Goal: Check status: Check status

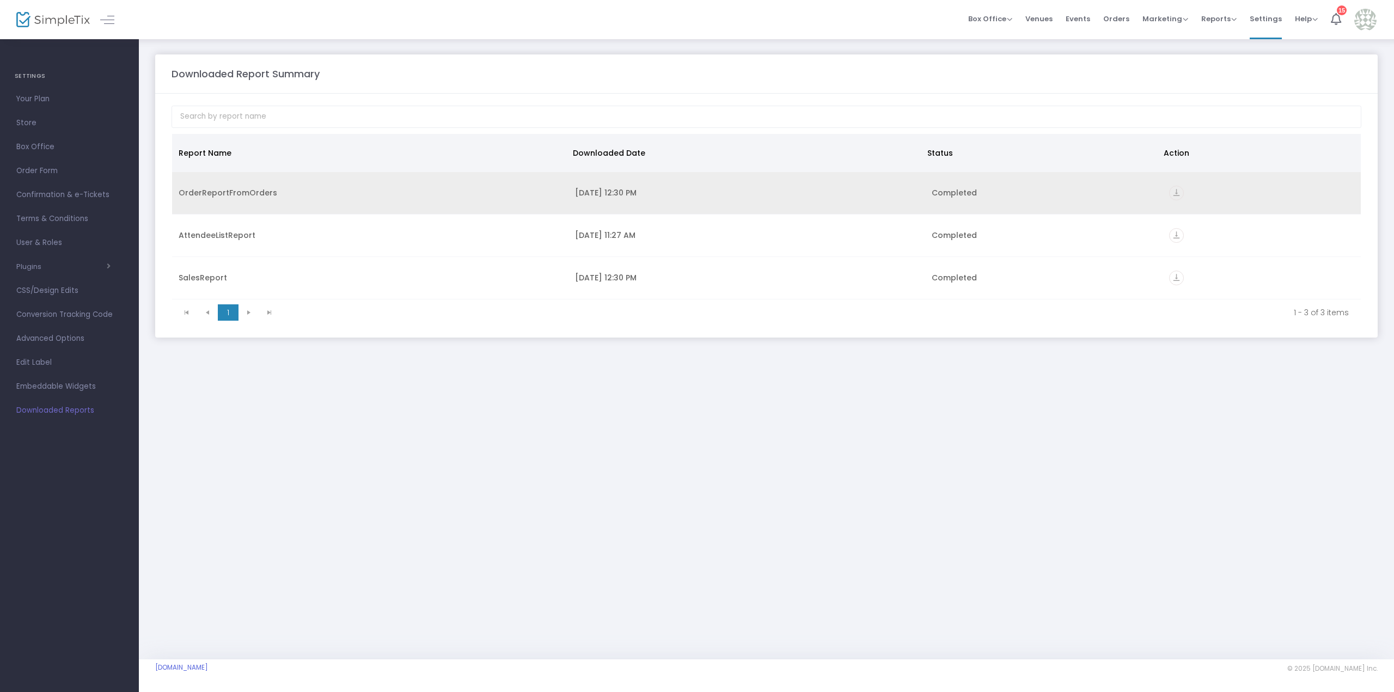
click at [1175, 190] on icon "vertical_align_bottom" at bounding box center [1176, 193] width 15 height 15
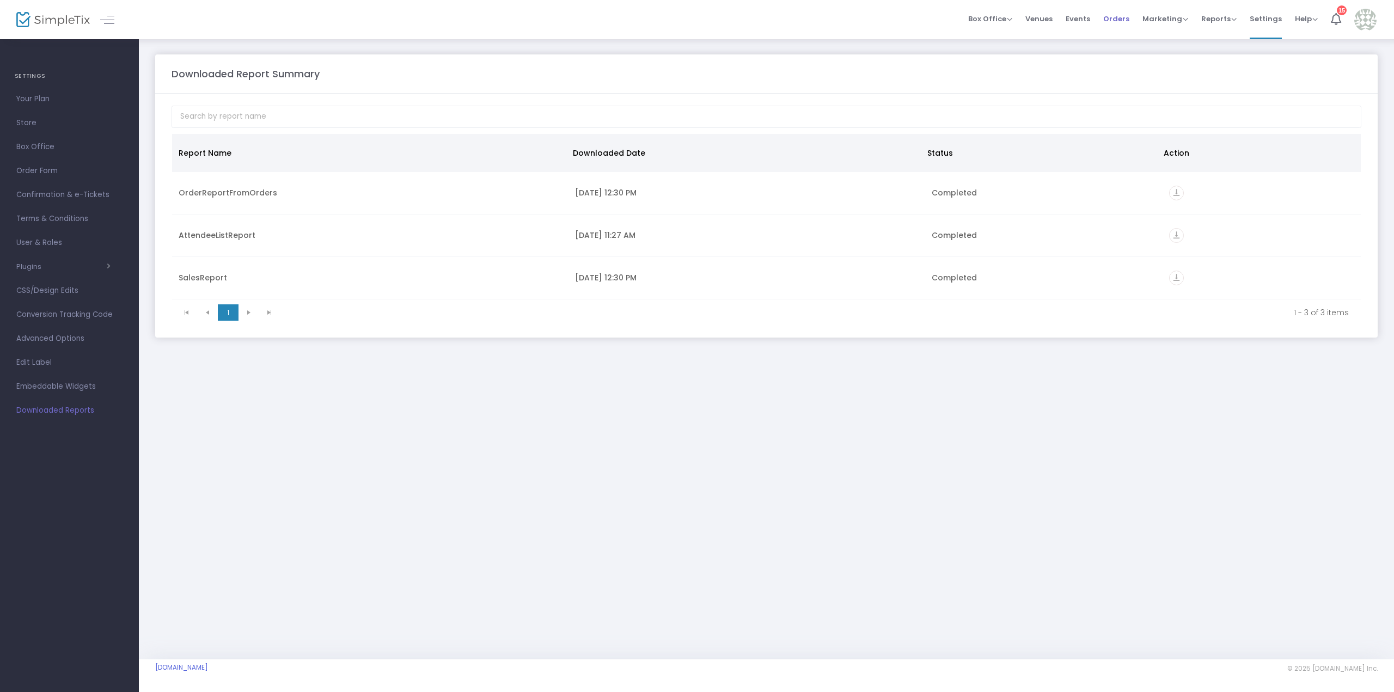
click at [1111, 16] on span "Orders" at bounding box center [1116, 19] width 26 height 28
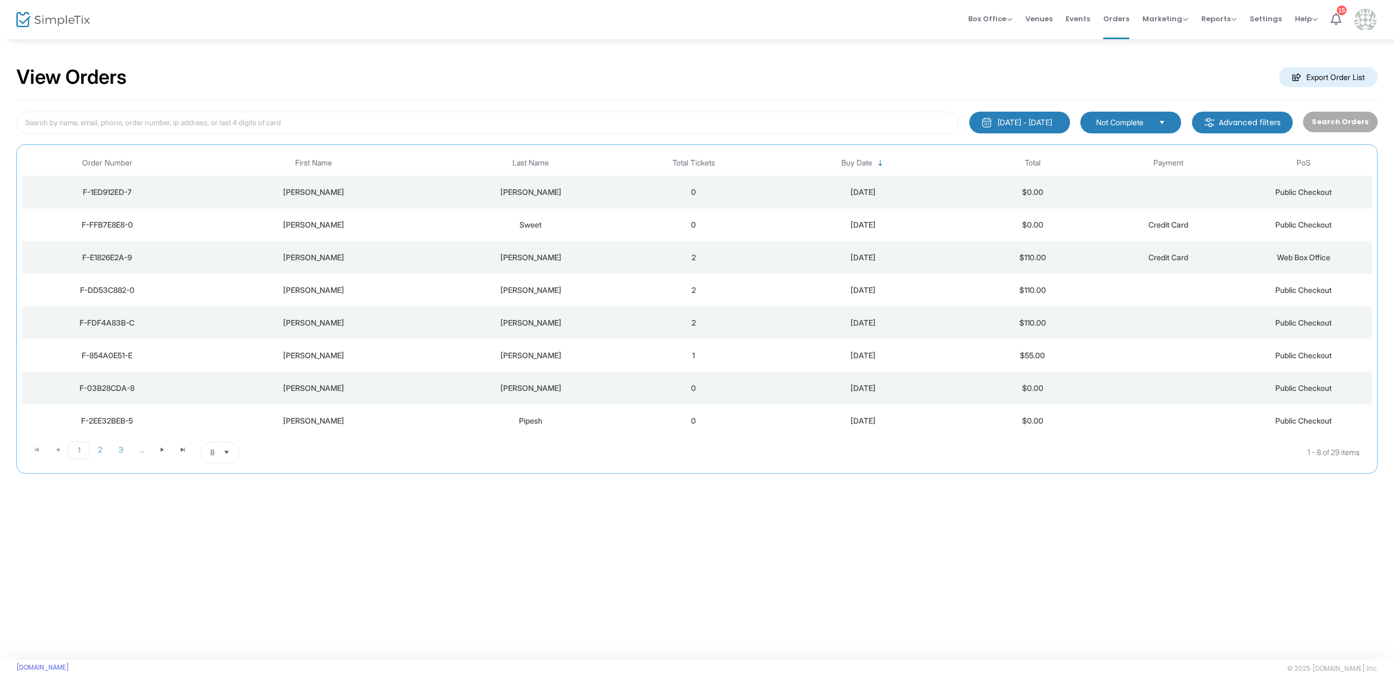
click at [424, 257] on div "[PERSON_NAME]" at bounding box center [313, 257] width 238 height 11
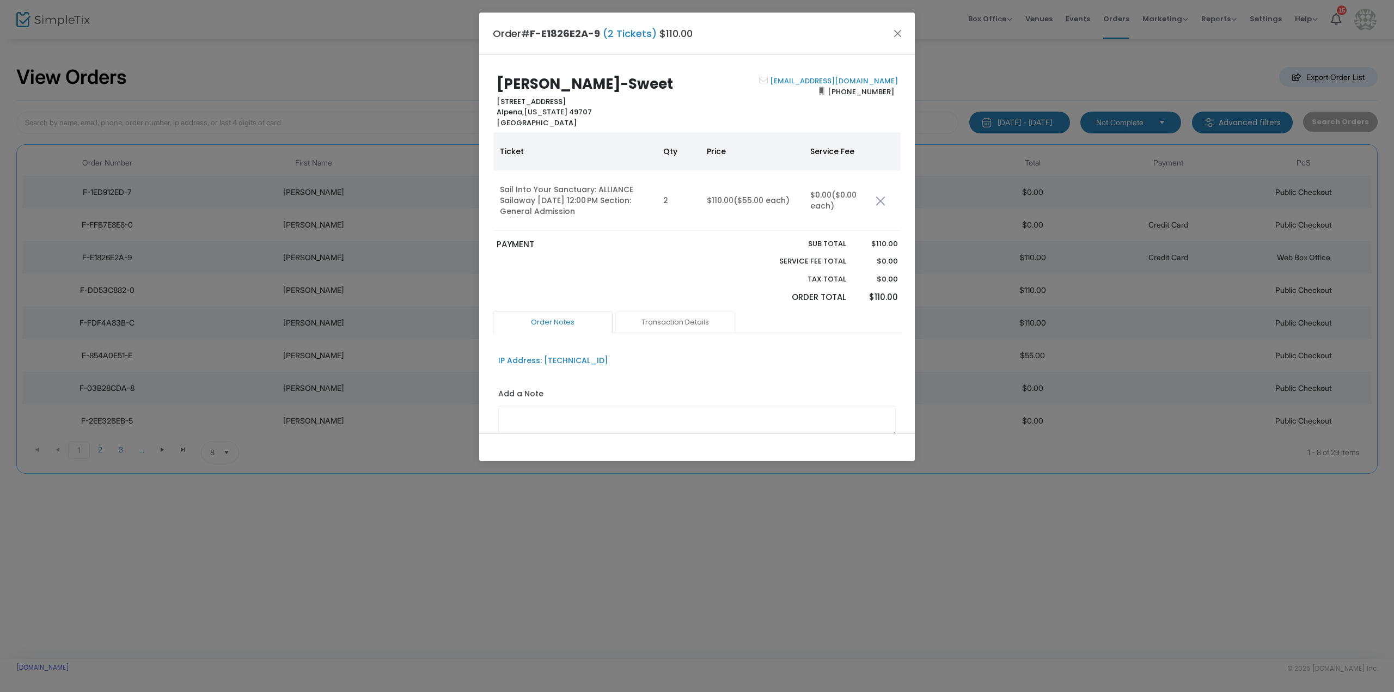
click at [694, 324] on link "Transaction Details" at bounding box center [675, 322] width 120 height 23
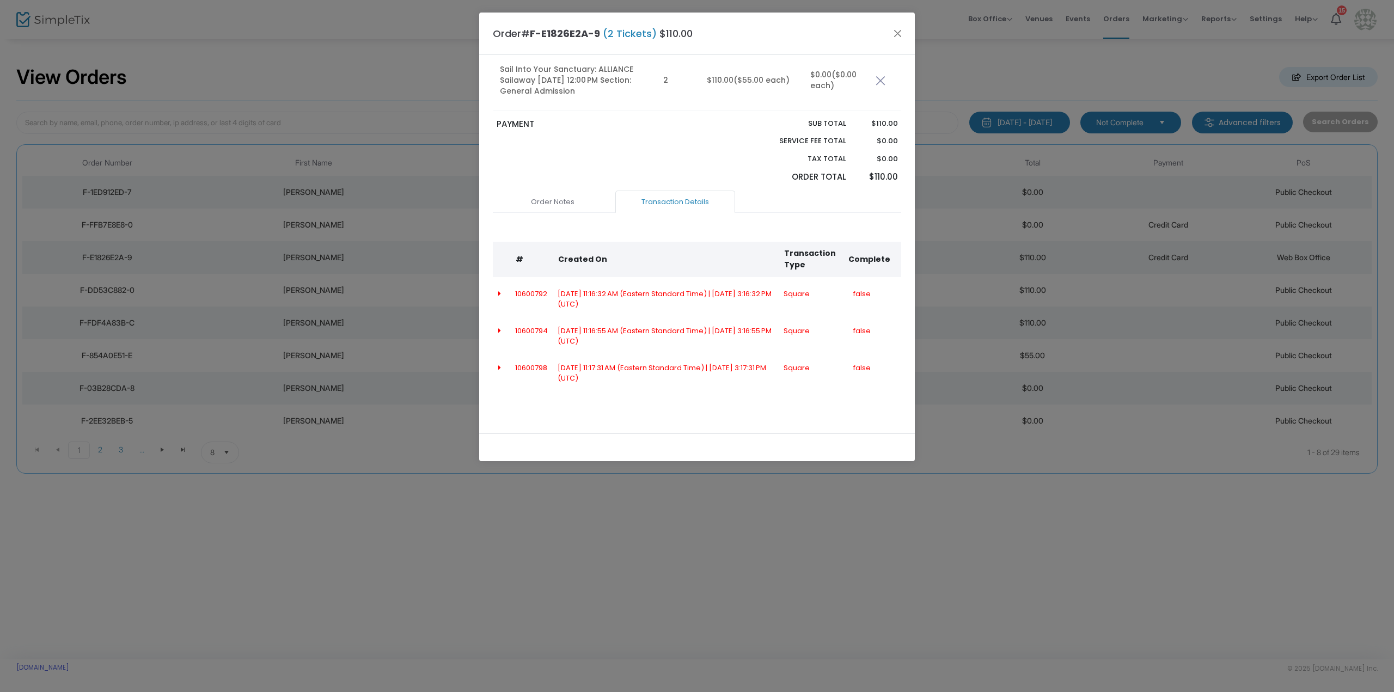
scroll to position [66, 0]
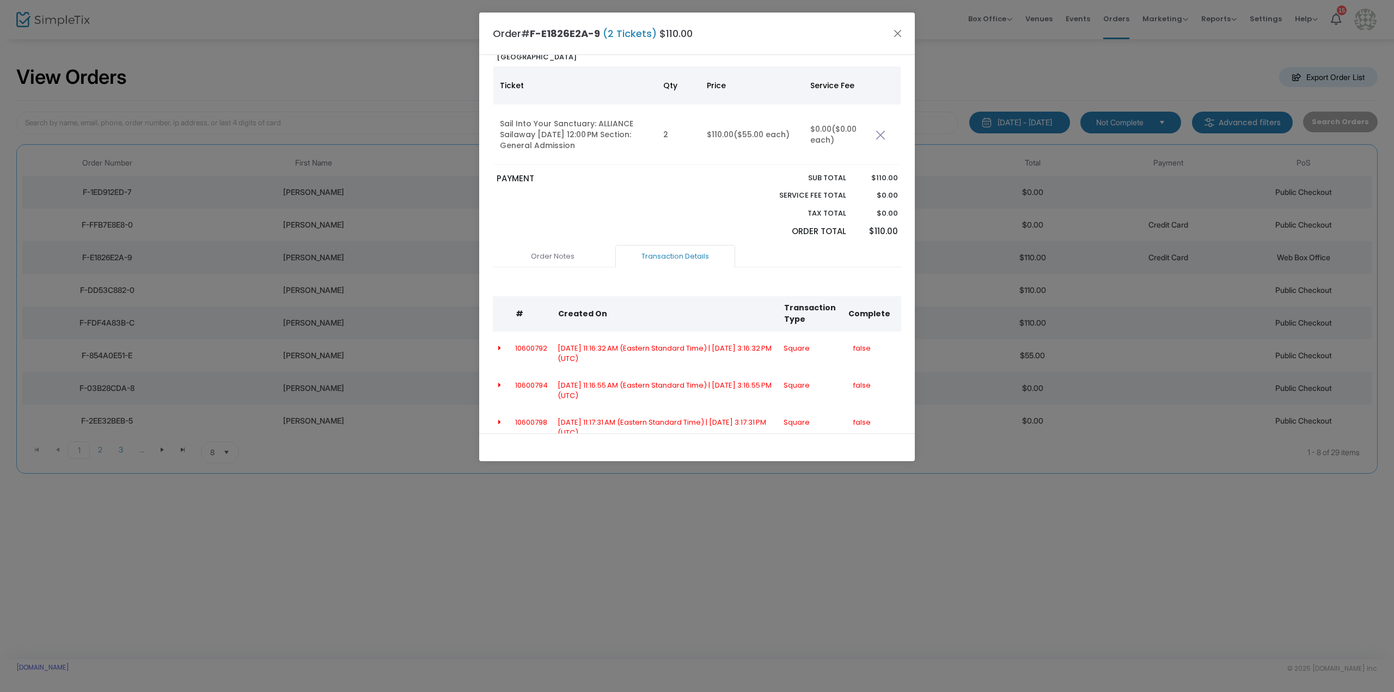
click at [492, 341] on div "[PERSON_NAME]-Sweet [STREET_ADDRESS][US_STATE] [EMAIL_ADDRESS][DOMAIN_NAME] [PH…" at bounding box center [697, 244] width 436 height 378
click at [498, 346] on icon at bounding box center [499, 348] width 3 height 7
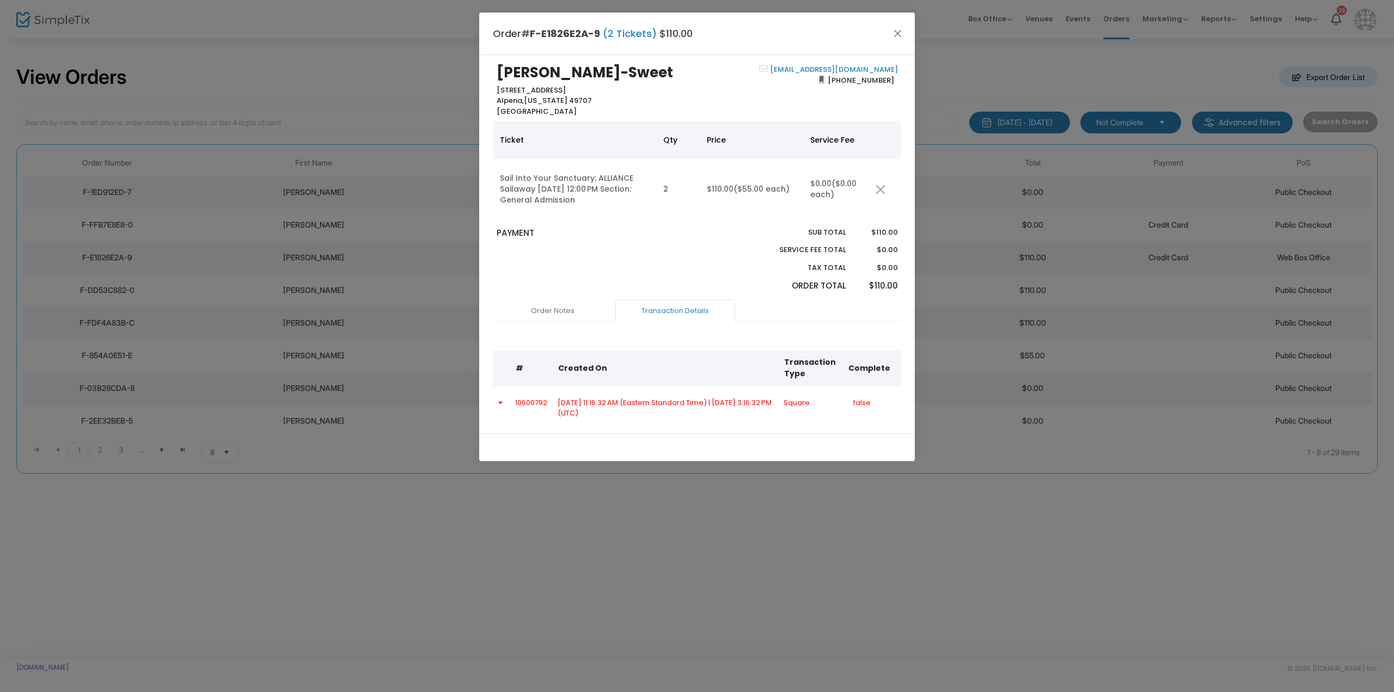
scroll to position [0, 0]
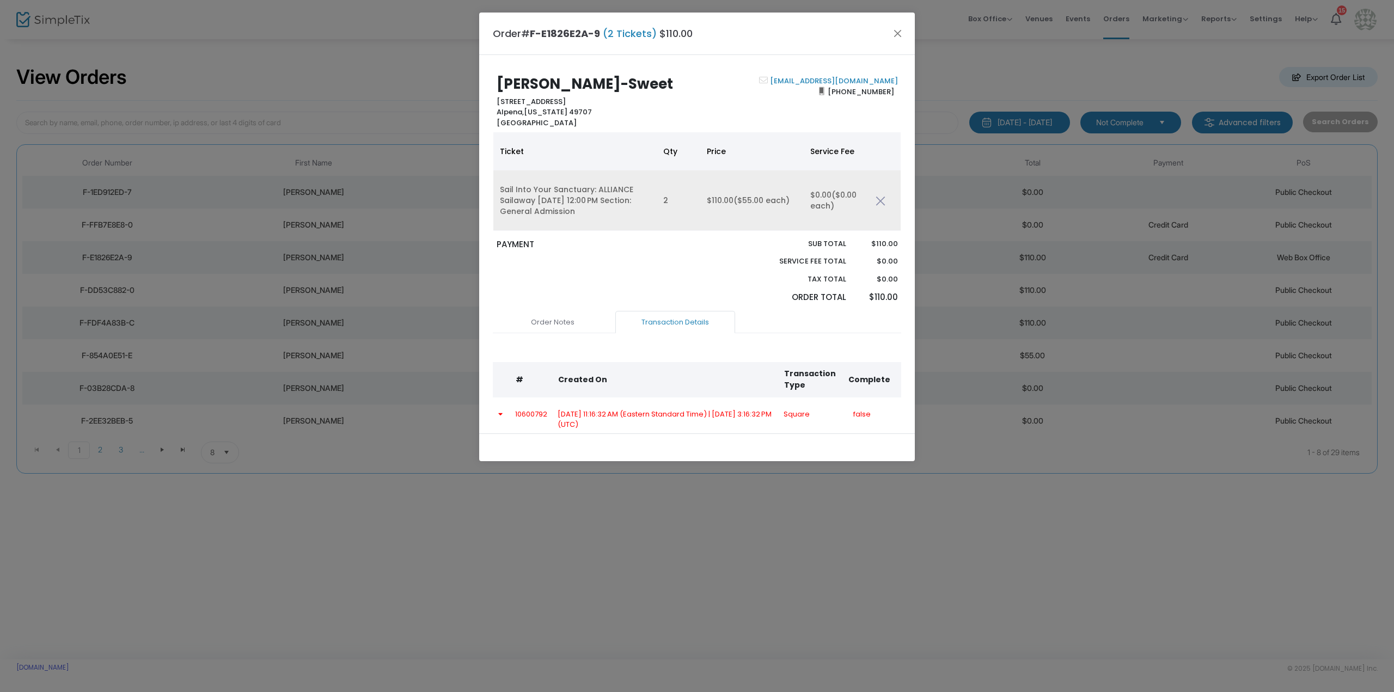
click at [677, 206] on td "2" at bounding box center [679, 200] width 44 height 60
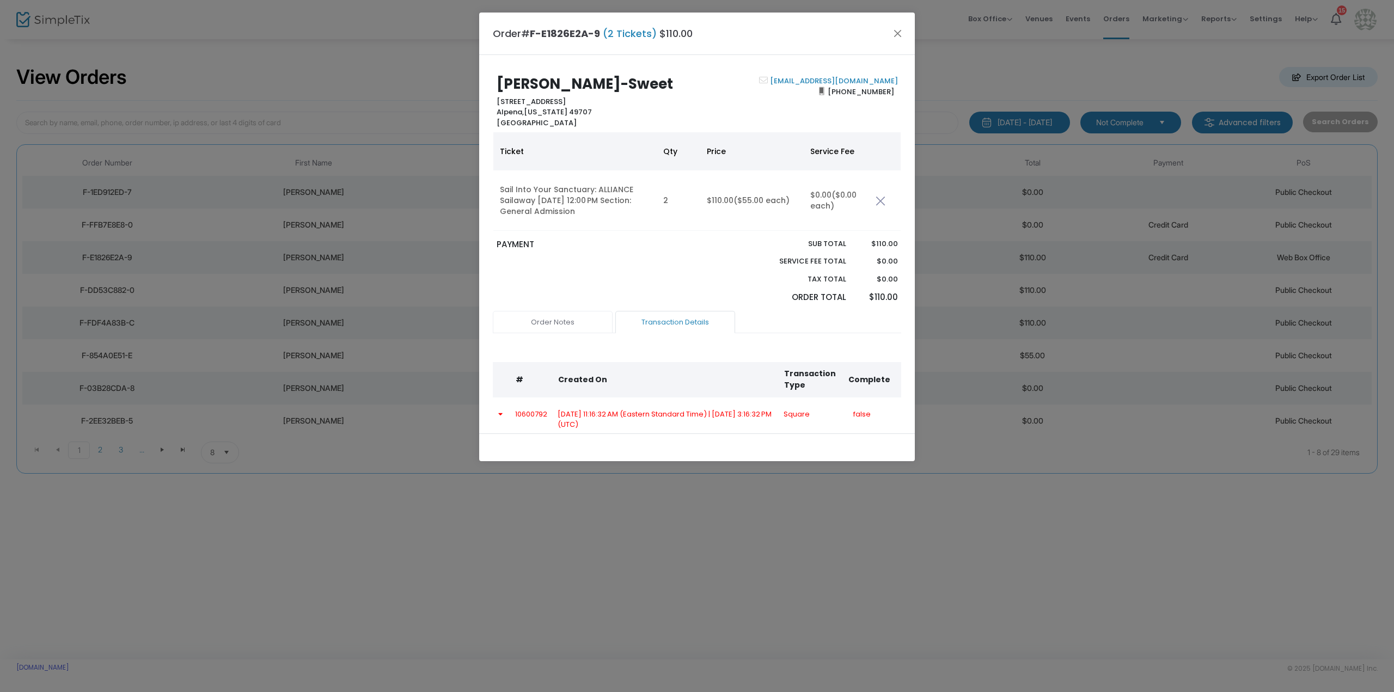
click at [567, 320] on link "Order Notes" at bounding box center [553, 322] width 120 height 23
